Goal: Task Accomplishment & Management: Use online tool/utility

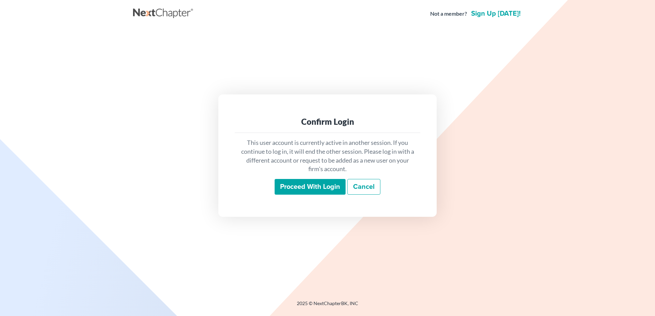
click at [301, 188] on input "Proceed with login" at bounding box center [310, 187] width 71 height 16
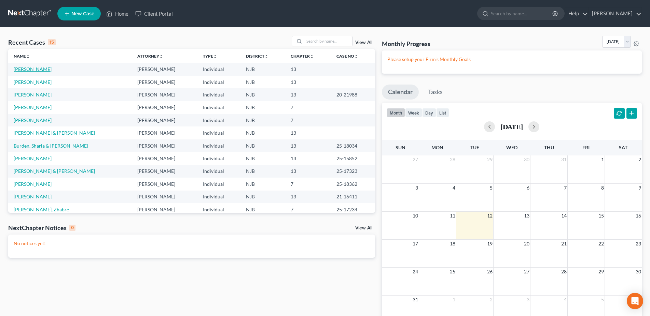
click at [35, 70] on link "Corey, Nikki" at bounding box center [33, 69] width 38 height 6
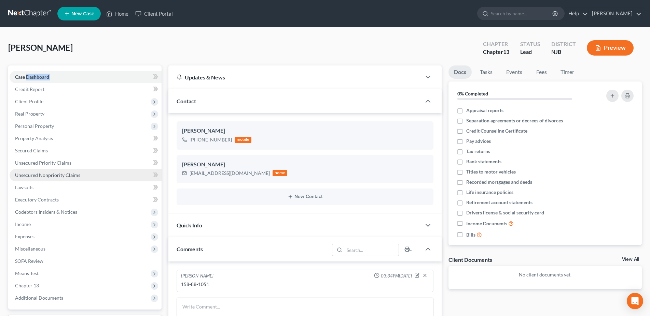
click at [81, 178] on link "Unsecured Nonpriority Claims" at bounding box center [86, 175] width 152 height 12
